Goal: Information Seeking & Learning: Learn about a topic

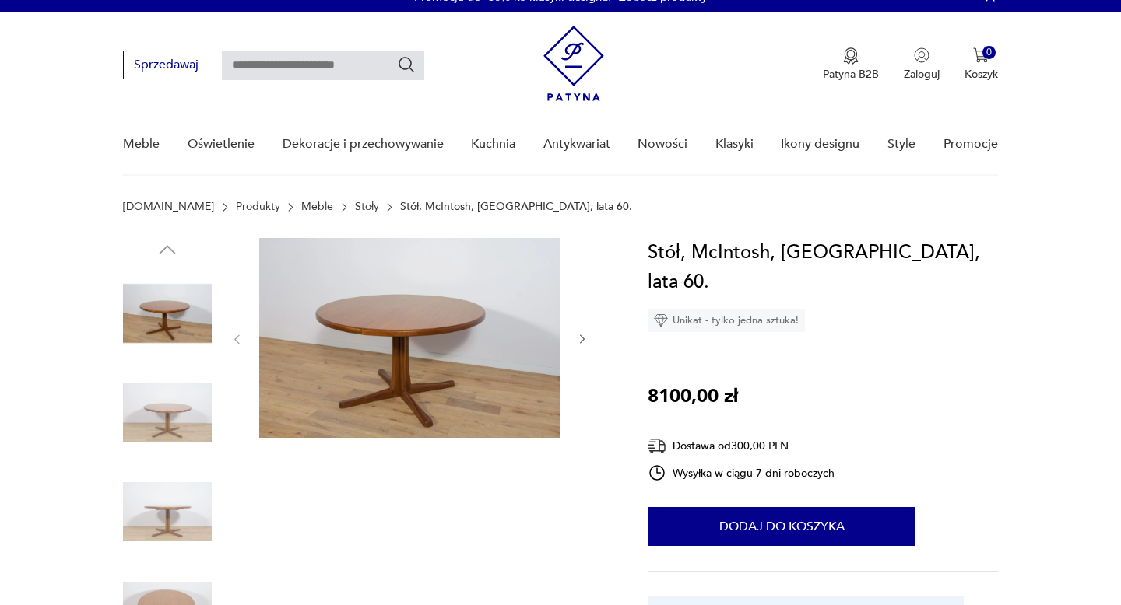
click at [579, 337] on icon "button" at bounding box center [582, 339] width 13 height 13
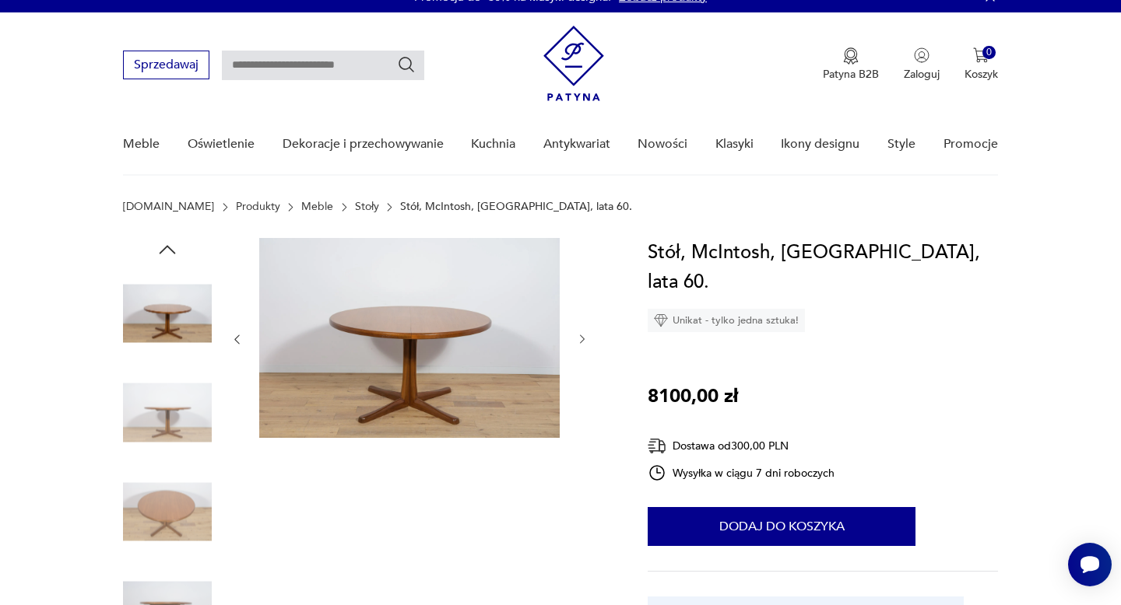
click at [579, 337] on icon "button" at bounding box center [582, 339] width 13 height 13
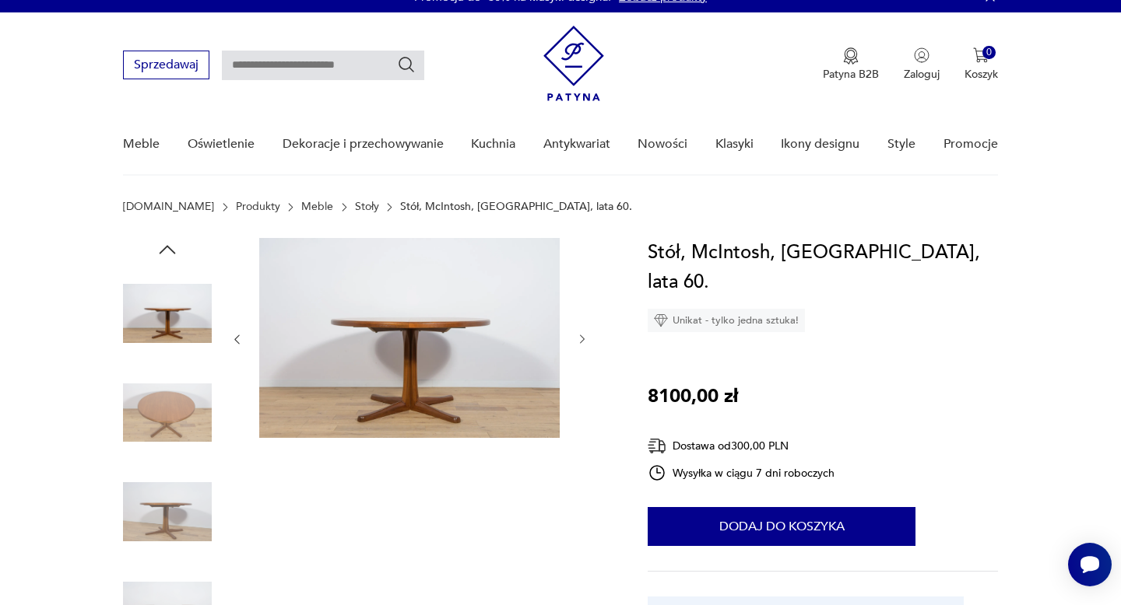
click at [579, 337] on icon "button" at bounding box center [582, 339] width 13 height 13
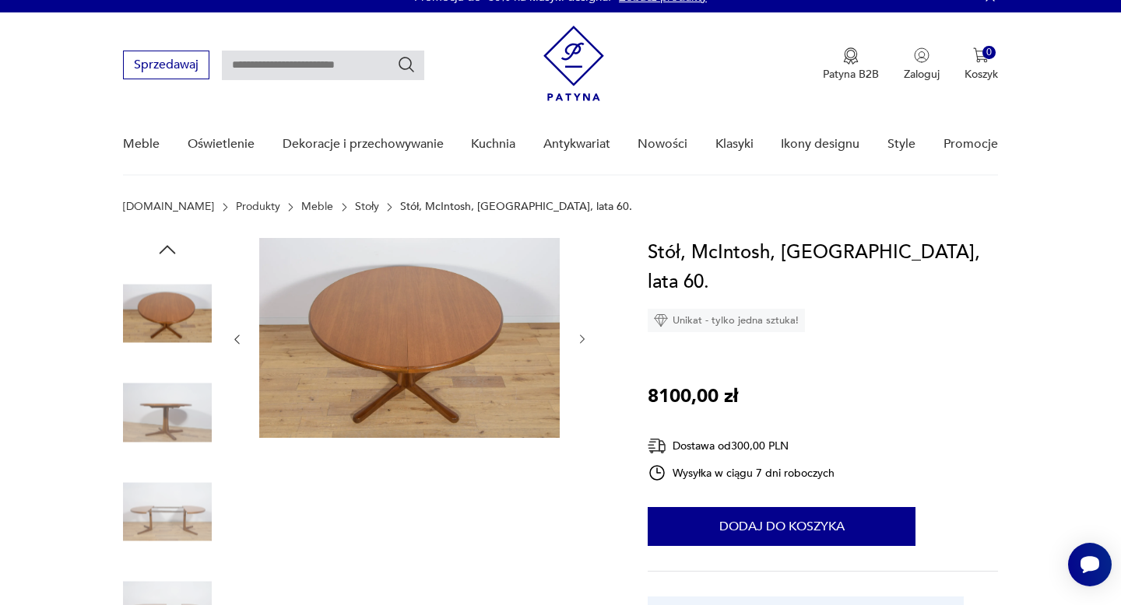
click at [579, 337] on icon "button" at bounding box center [582, 339] width 13 height 13
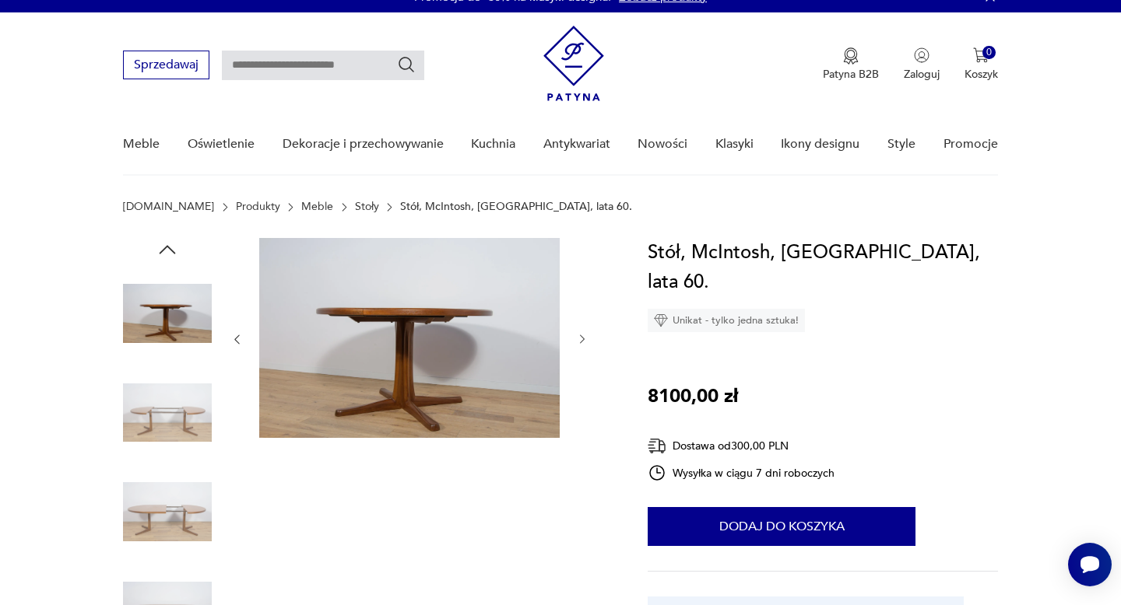
click at [579, 337] on icon "button" at bounding box center [582, 339] width 13 height 13
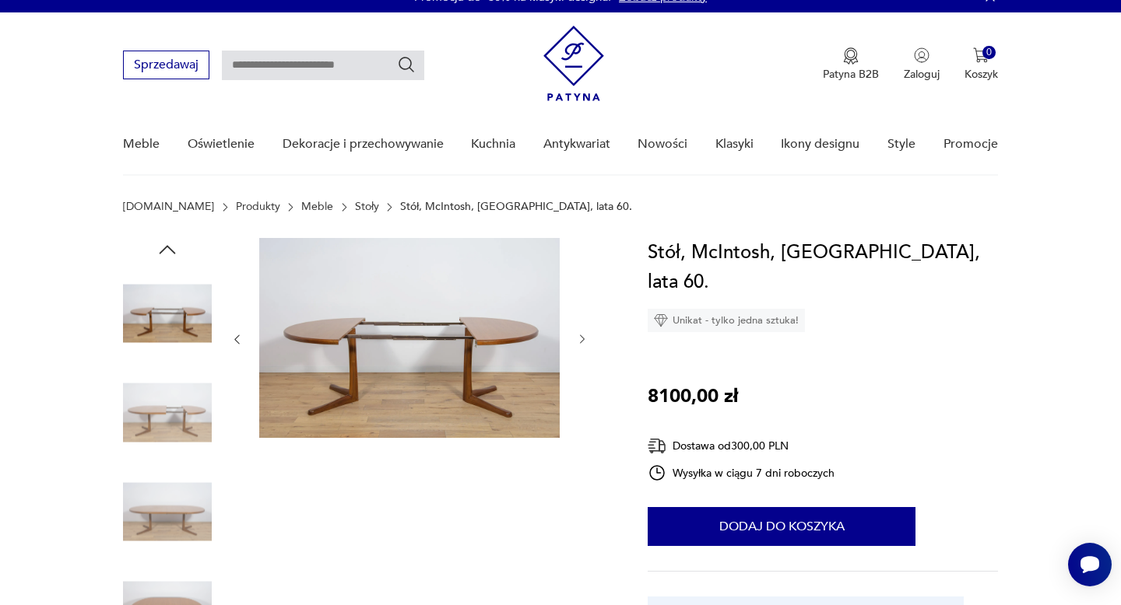
click at [579, 337] on icon "button" at bounding box center [582, 339] width 13 height 13
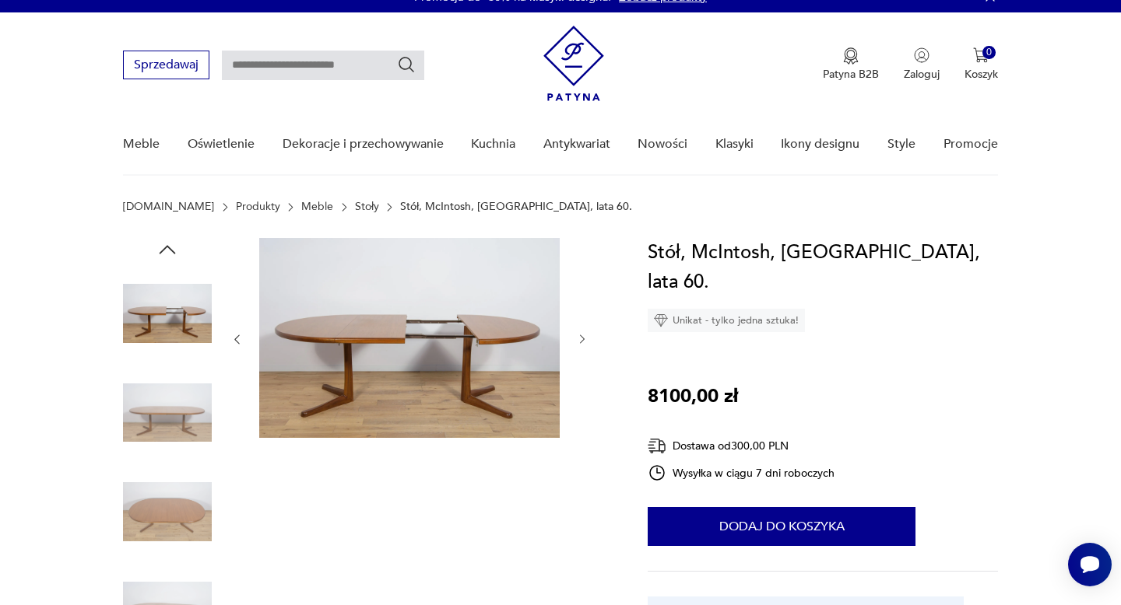
click at [579, 337] on icon "button" at bounding box center [582, 339] width 13 height 13
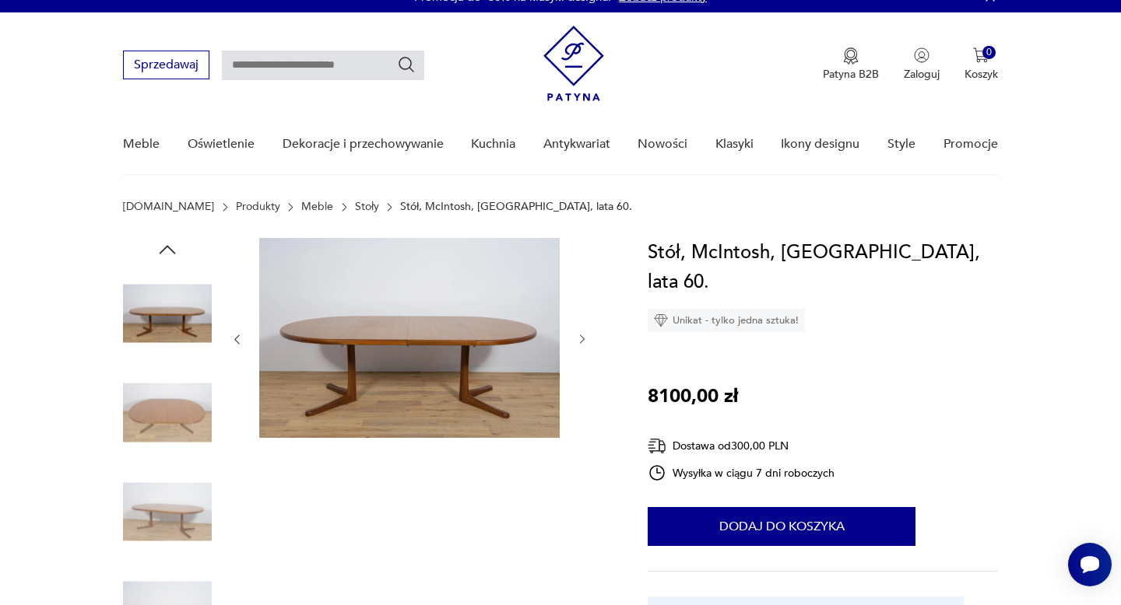
click at [579, 337] on icon "button" at bounding box center [582, 339] width 13 height 13
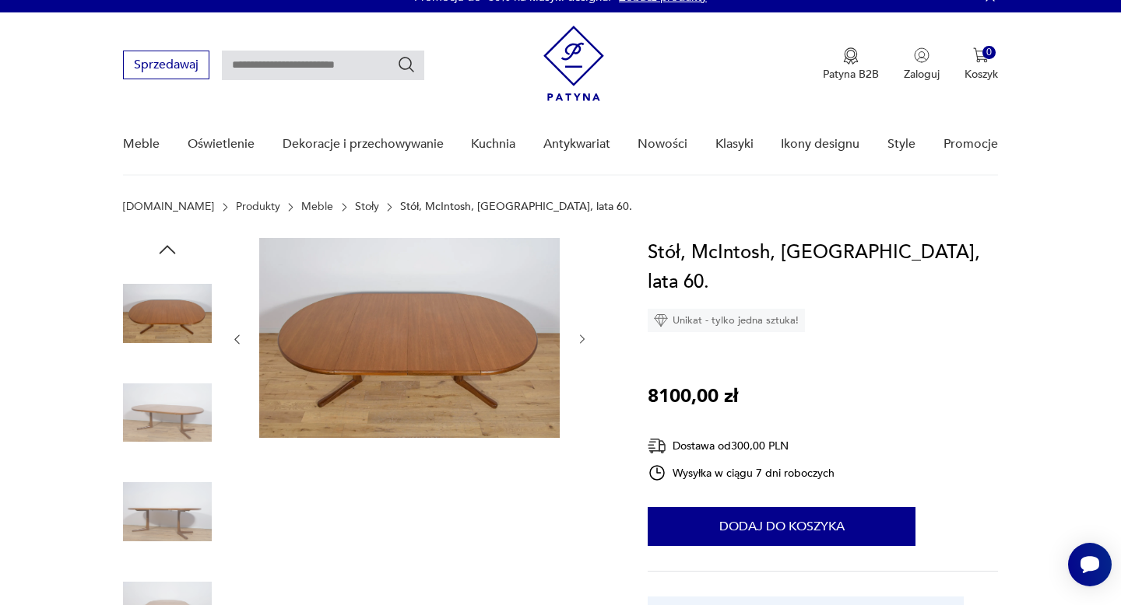
click at [579, 337] on icon "button" at bounding box center [582, 339] width 13 height 13
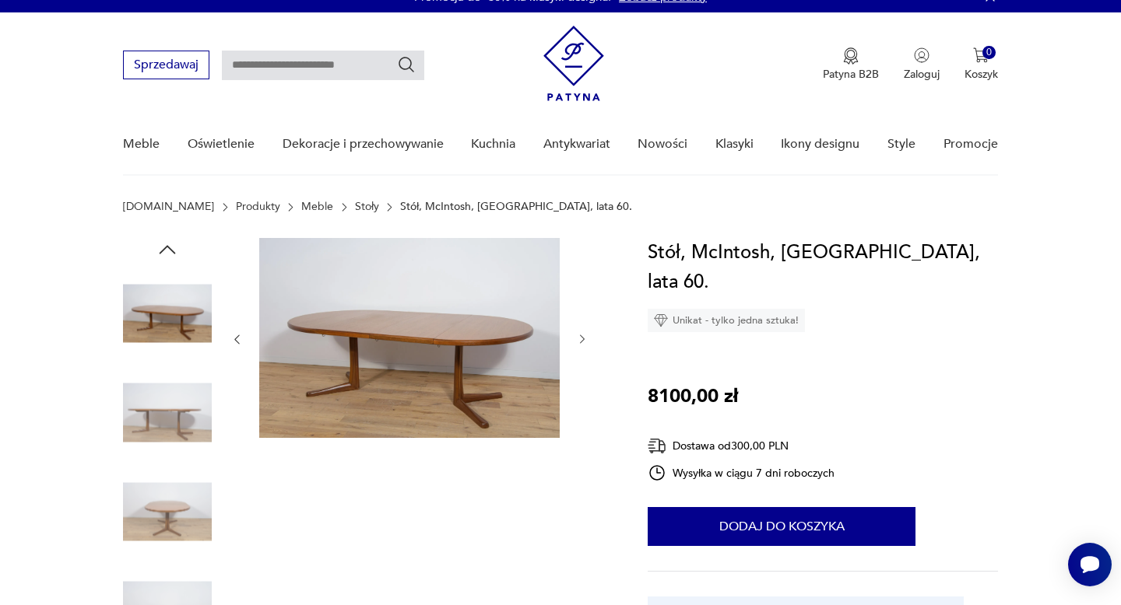
click at [579, 337] on icon "button" at bounding box center [582, 339] width 13 height 13
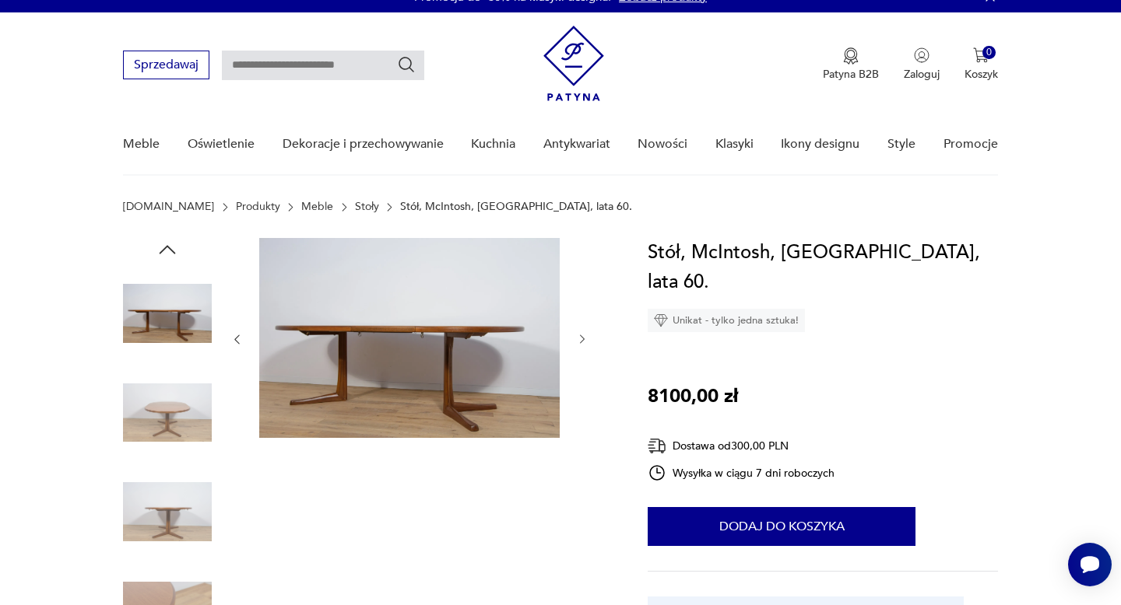
click at [579, 337] on icon "button" at bounding box center [582, 339] width 13 height 13
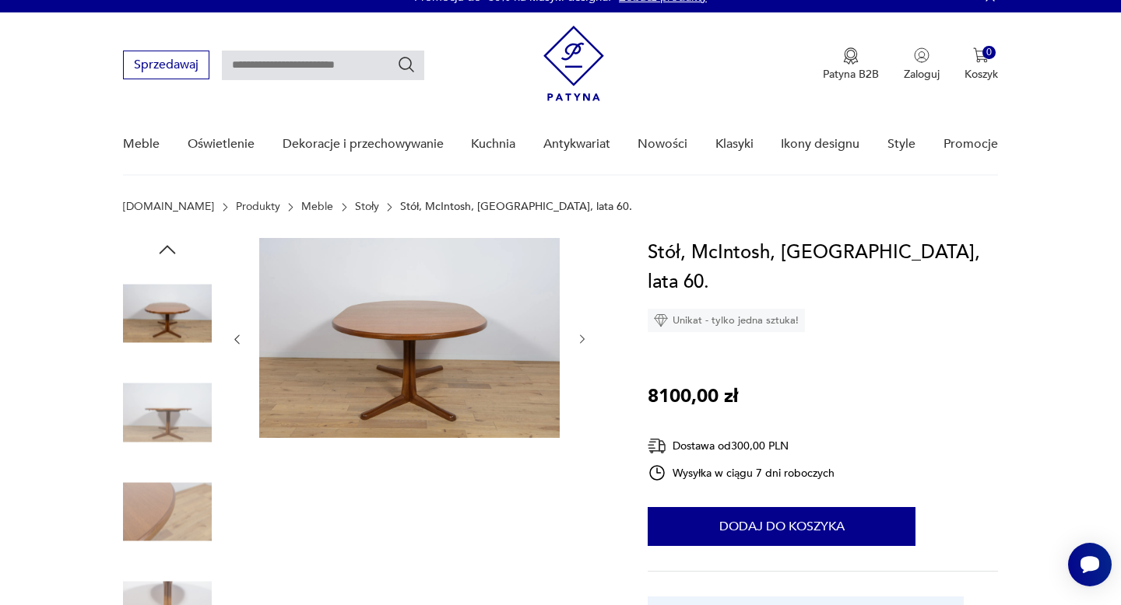
click at [579, 337] on icon "button" at bounding box center [582, 339] width 13 height 13
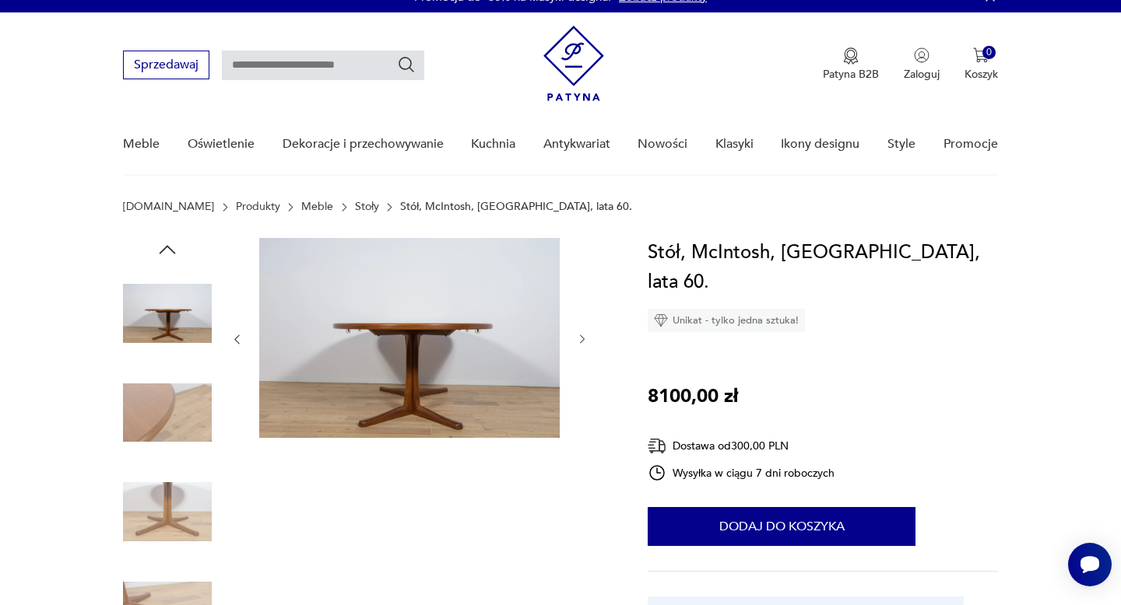
click at [579, 337] on icon "button" at bounding box center [582, 339] width 13 height 13
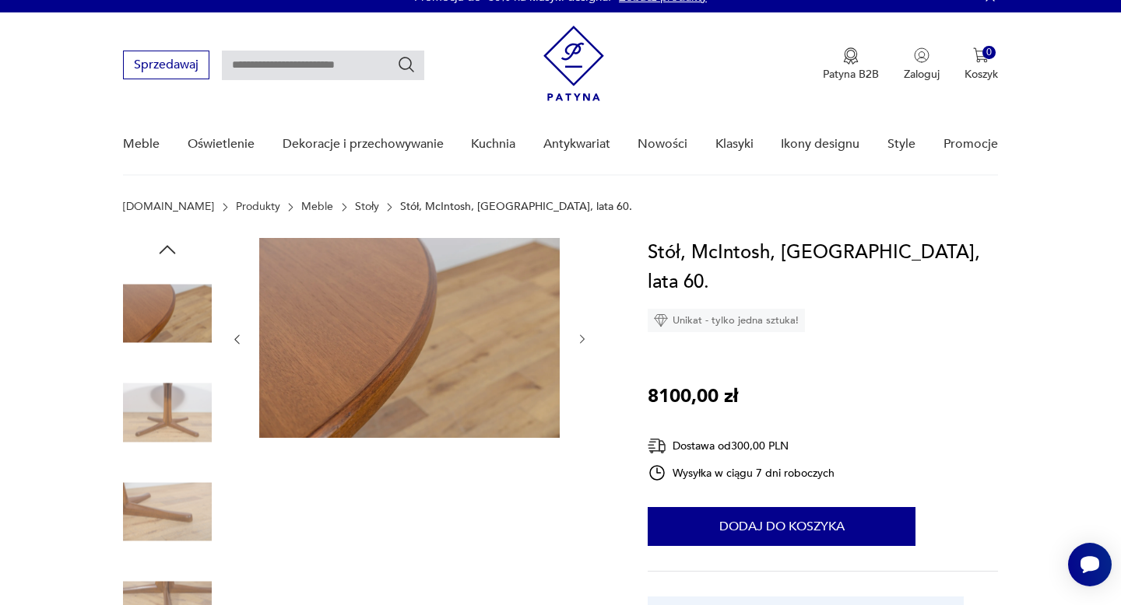
click at [579, 337] on icon "button" at bounding box center [582, 339] width 13 height 13
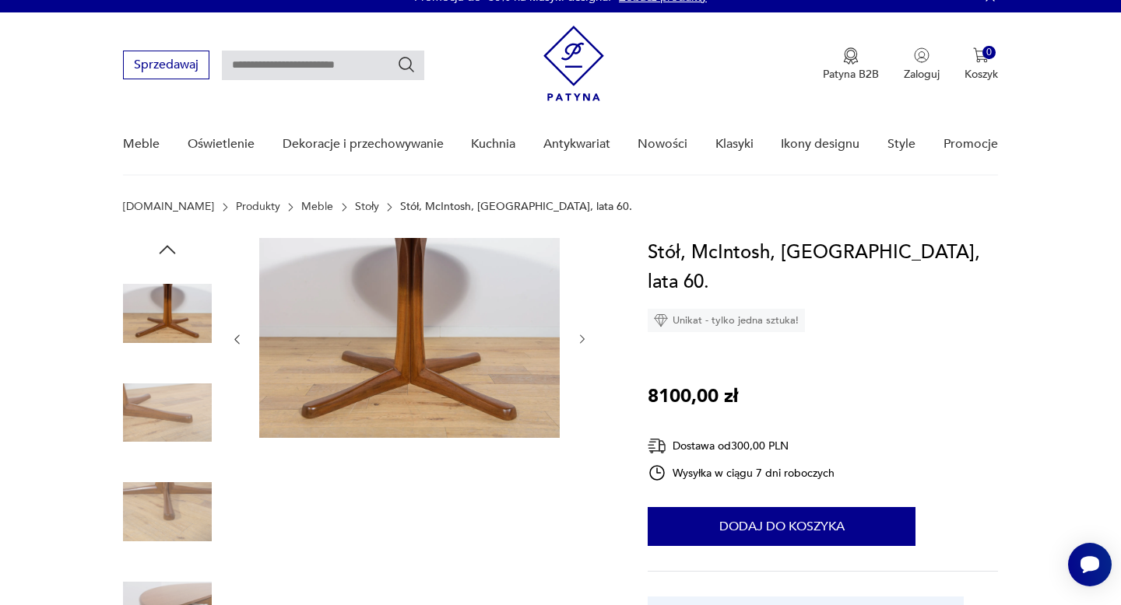
click at [579, 337] on icon "button" at bounding box center [582, 339] width 13 height 13
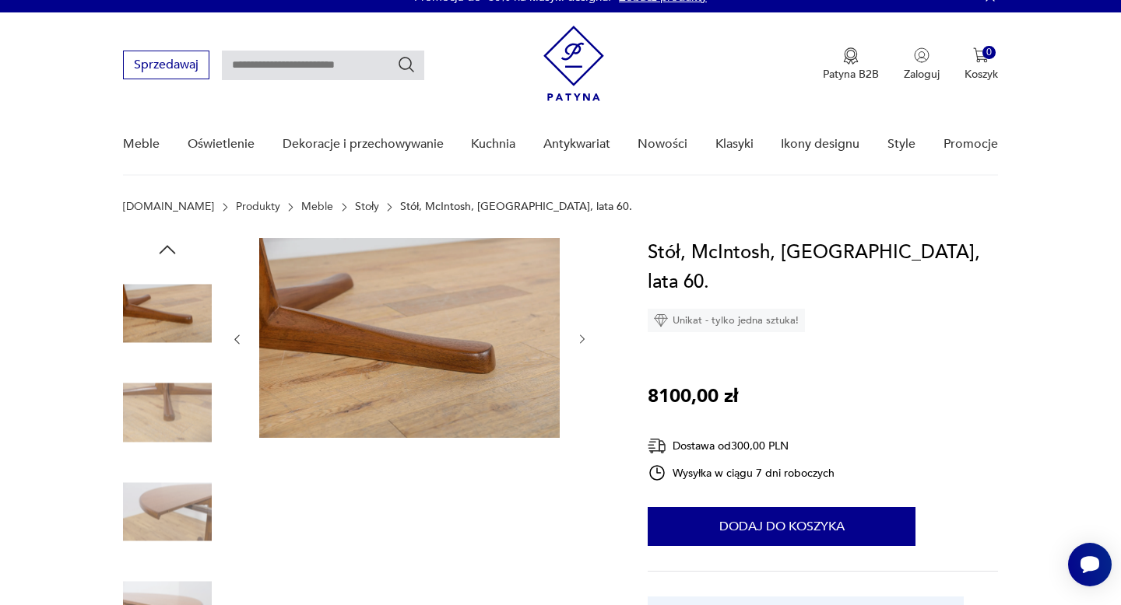
click at [579, 337] on icon "button" at bounding box center [582, 339] width 13 height 13
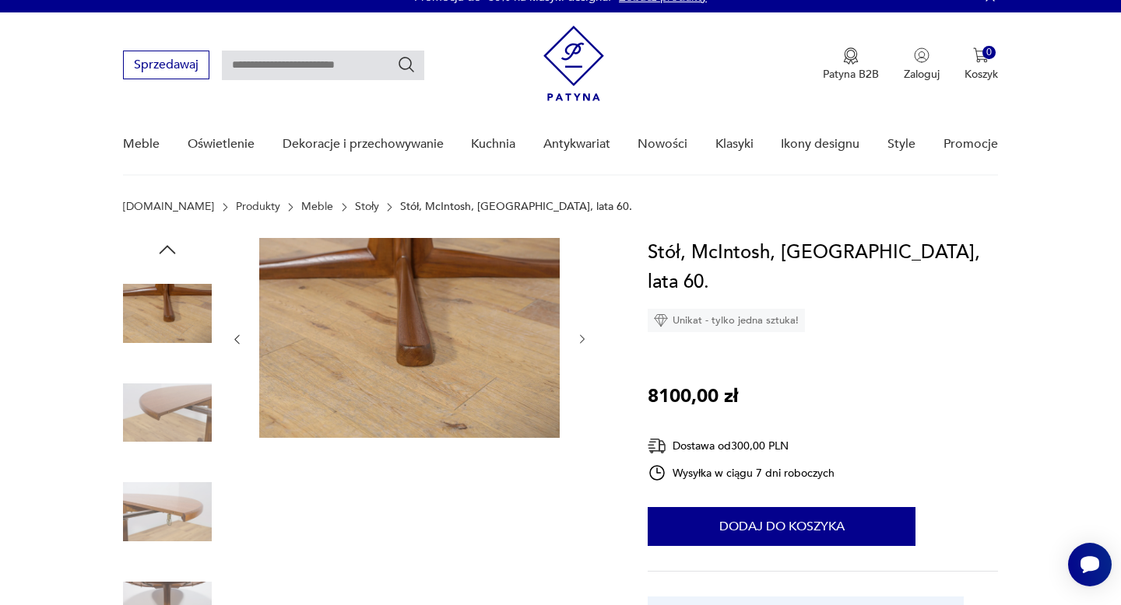
click at [594, 332] on div at bounding box center [366, 463] width 487 height 451
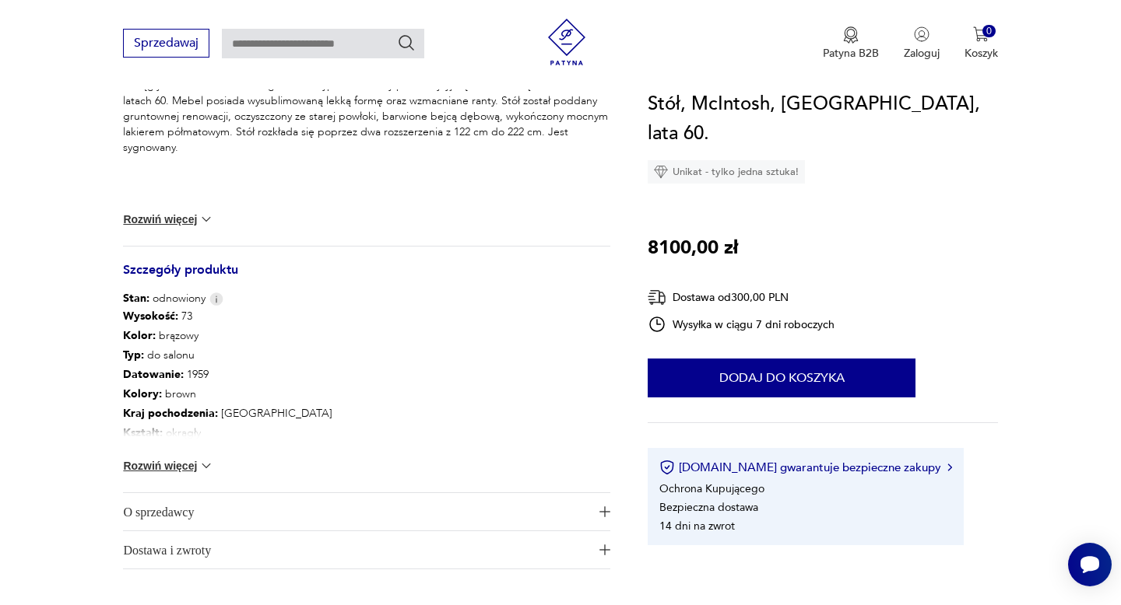
scroll to position [691, 0]
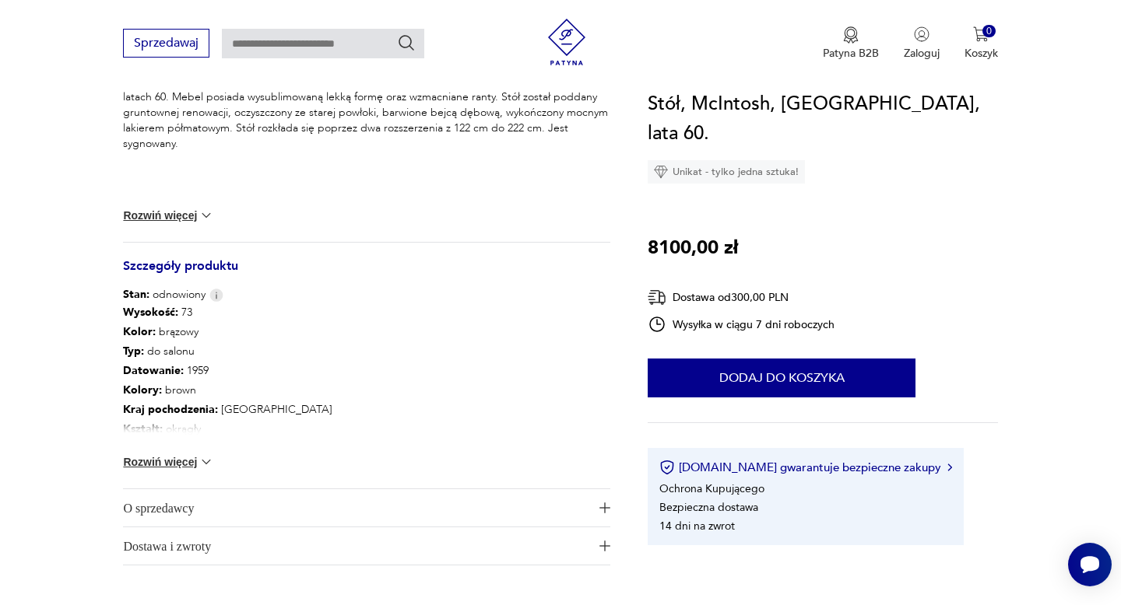
click at [196, 460] on button "Rozwiń więcej" at bounding box center [168, 462] width 90 height 16
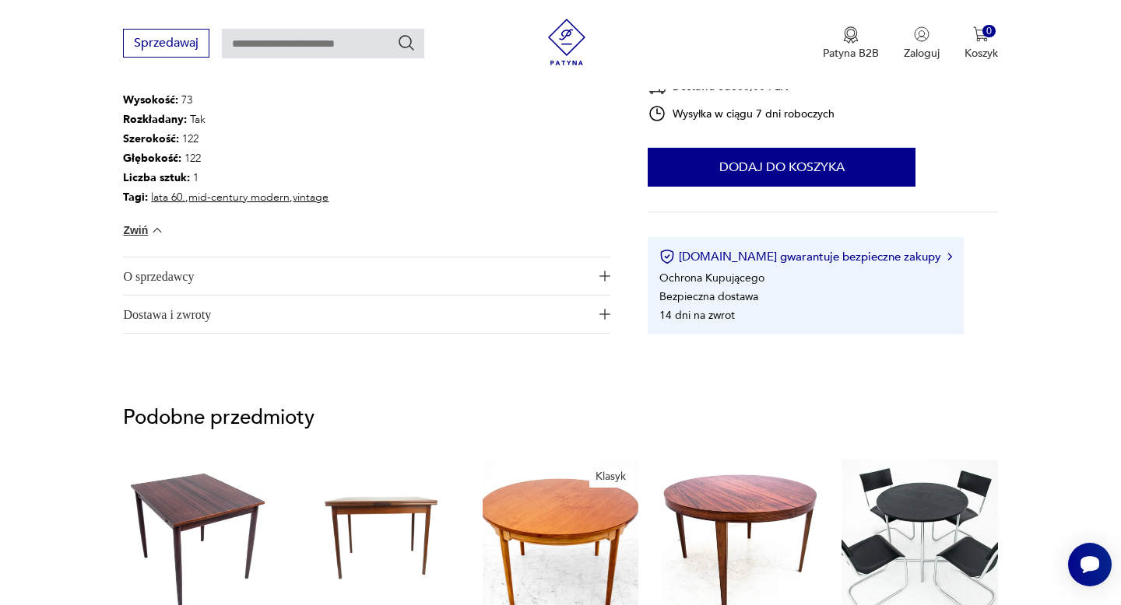
scroll to position [1100, 0]
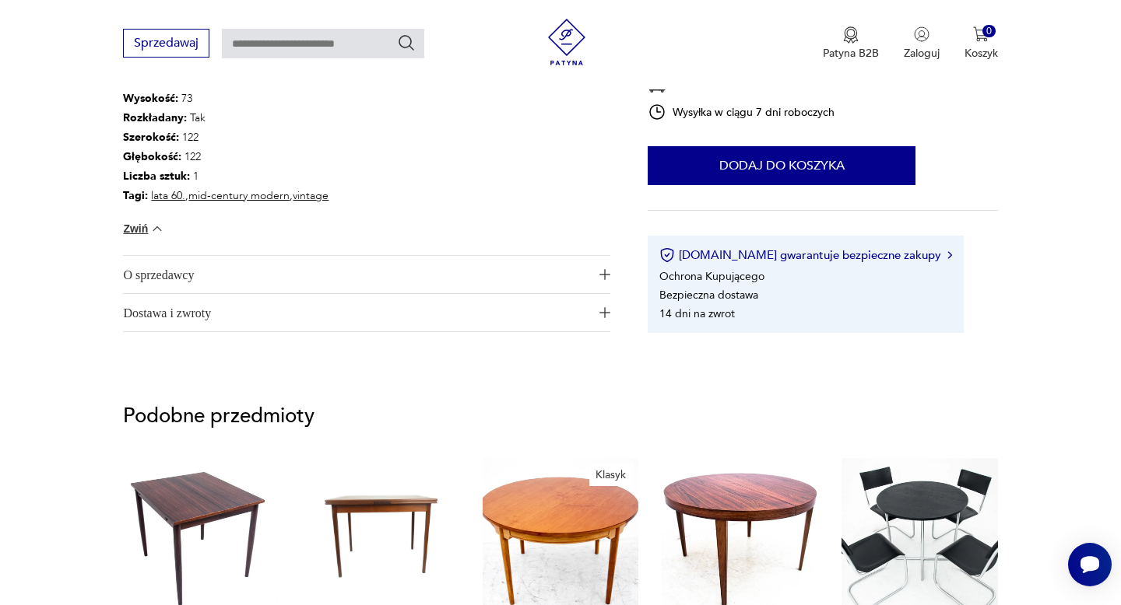
click at [550, 279] on span "O sprzedawcy" at bounding box center [355, 274] width 465 height 37
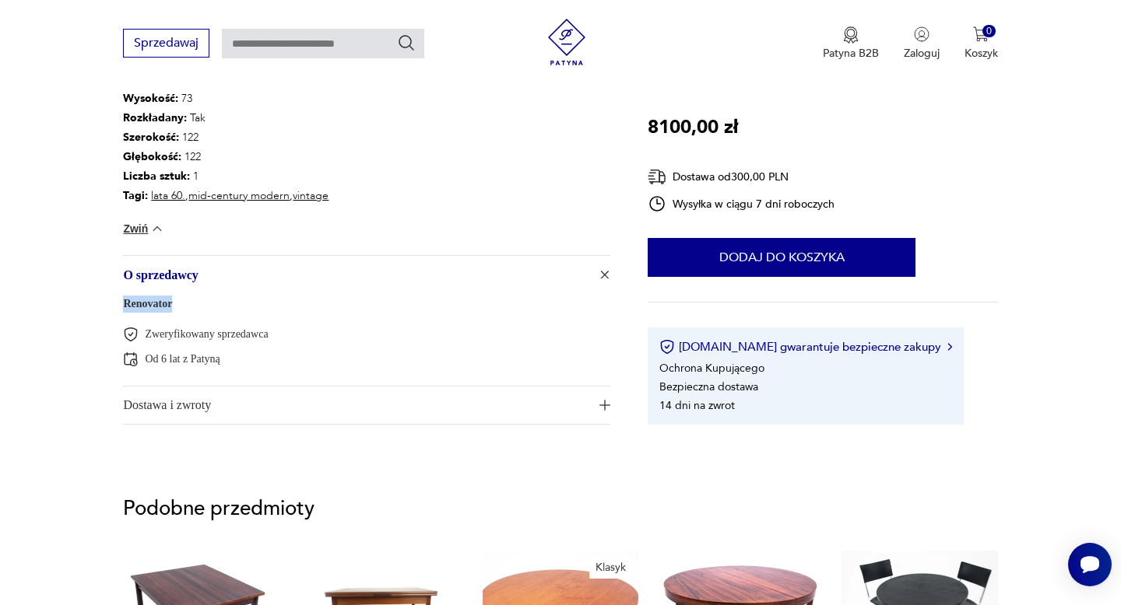
drag, startPoint x: 190, startPoint y: 307, endPoint x: 120, endPoint y: 309, distance: 70.1
copy link "Renovator"
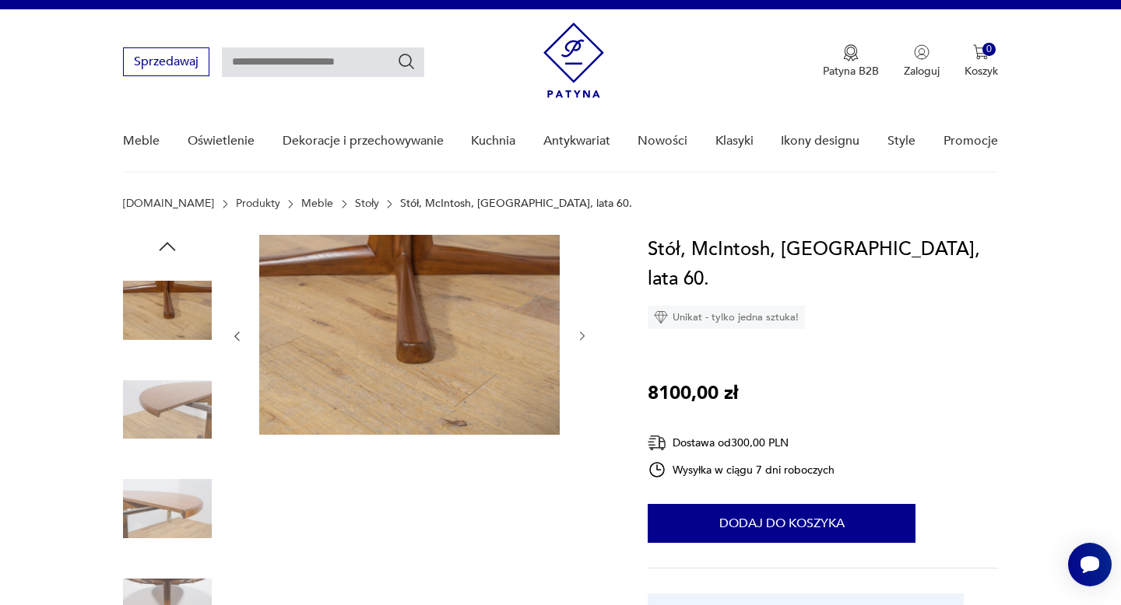
scroll to position [0, 0]
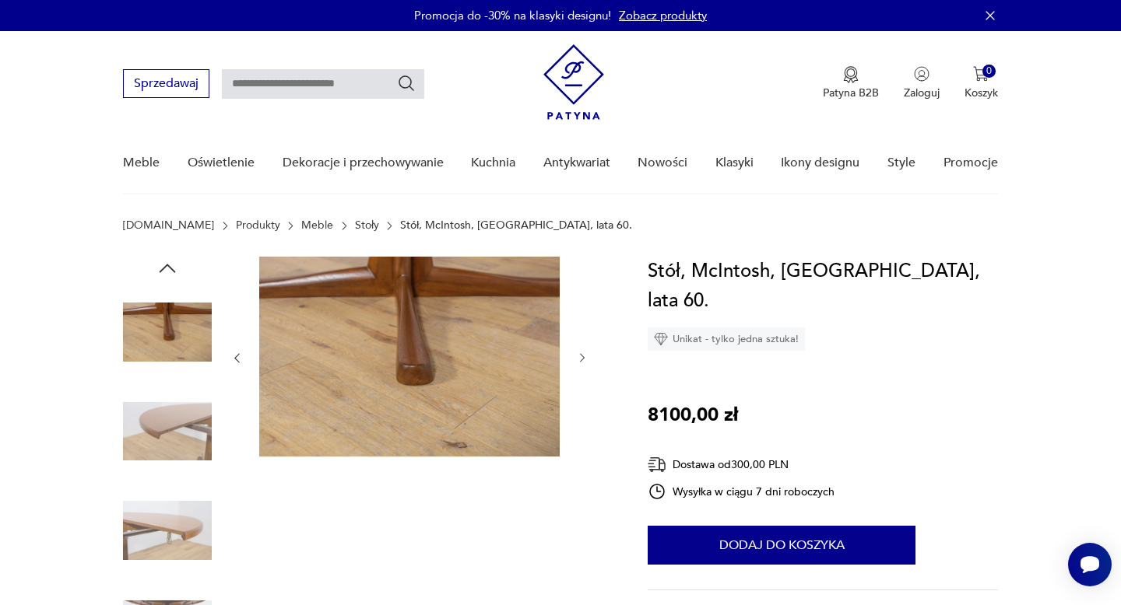
click at [184, 412] on img at bounding box center [167, 432] width 89 height 89
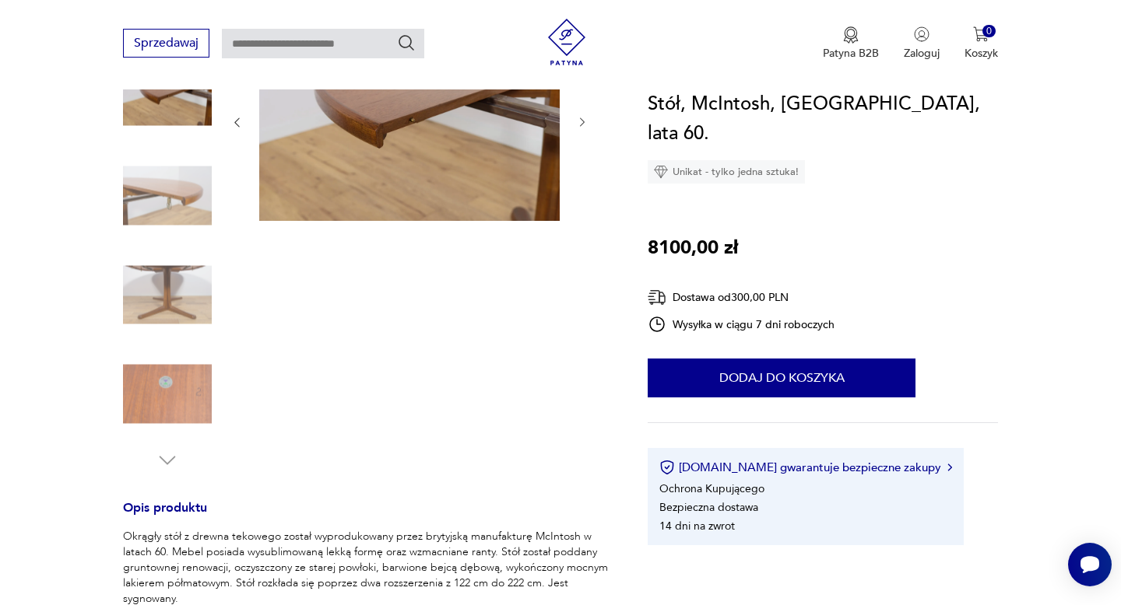
scroll to position [282, 0]
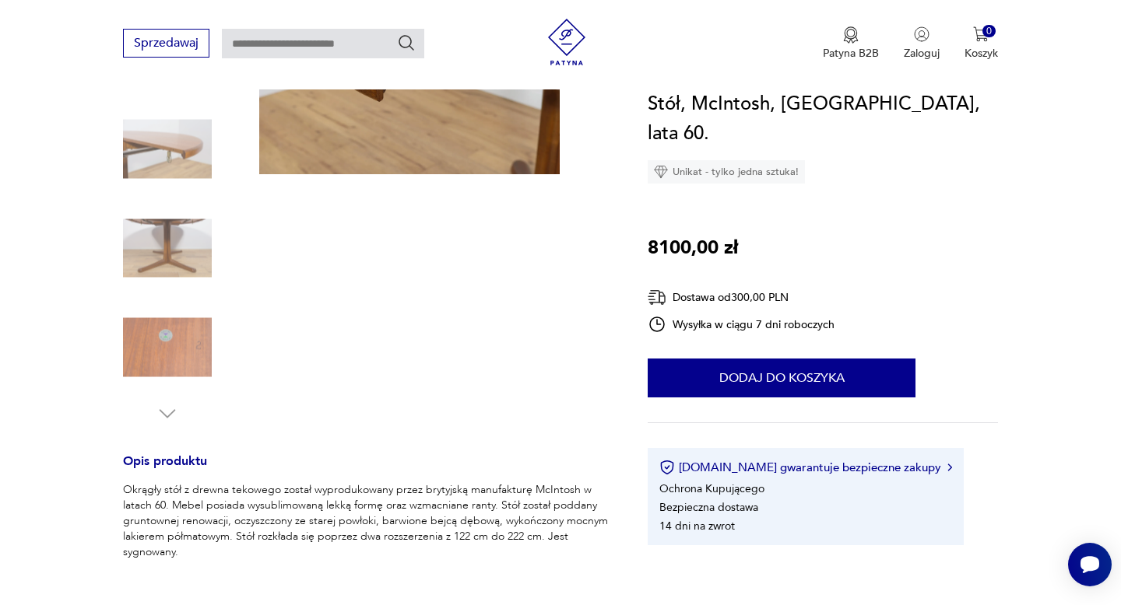
click at [184, 259] on img at bounding box center [167, 248] width 89 height 89
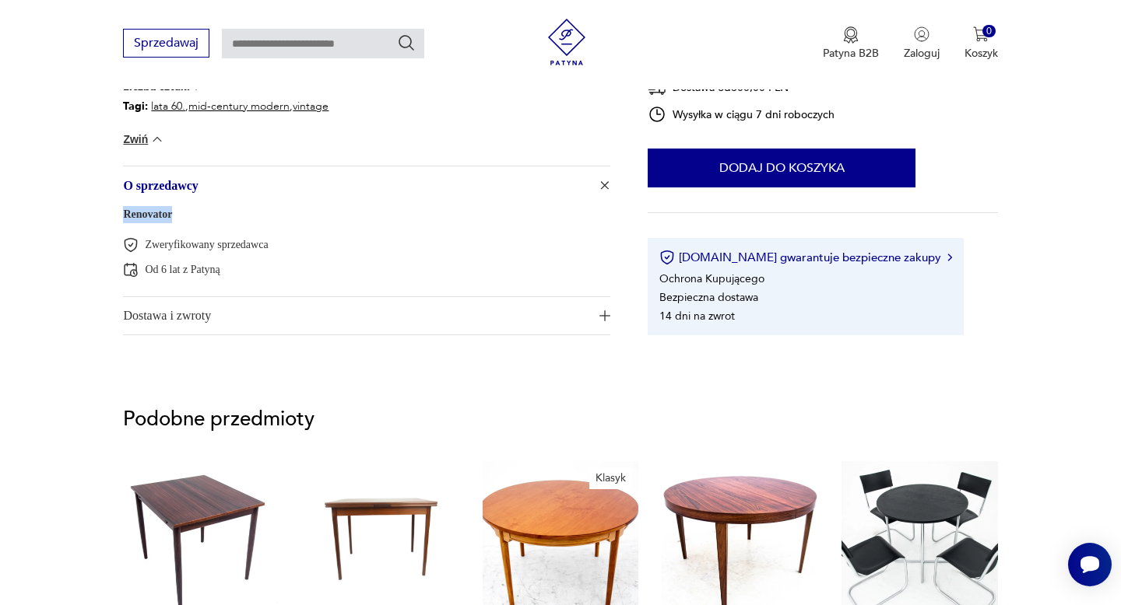
scroll to position [1188, 0]
